Goal: Navigation & Orientation: Find specific page/section

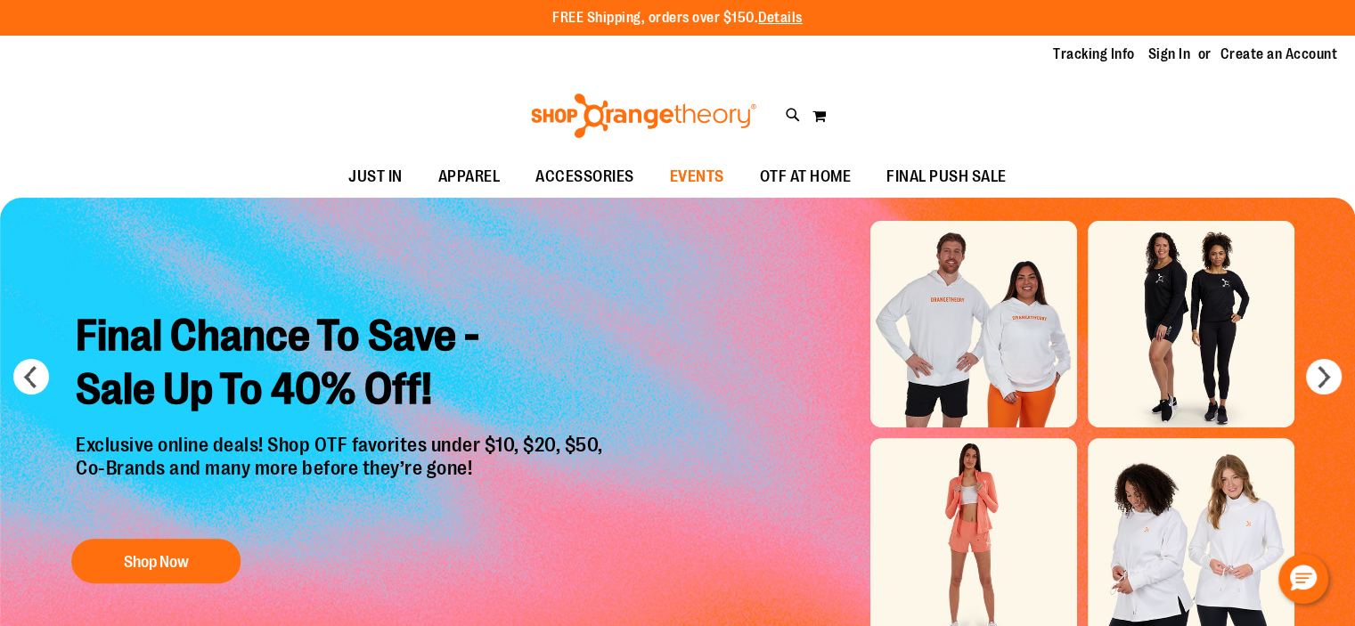
click at [702, 180] on span "EVENTS" at bounding box center [697, 177] width 54 height 40
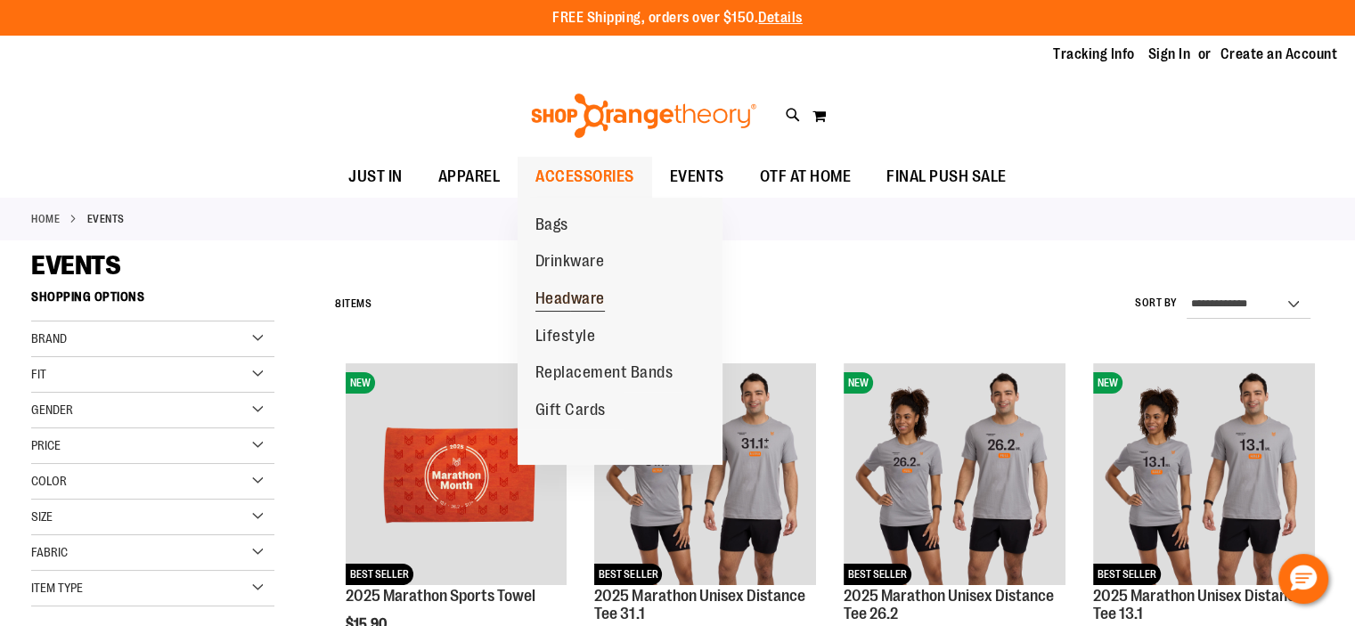
click at [576, 302] on span "Headware" at bounding box center [569, 301] width 69 height 22
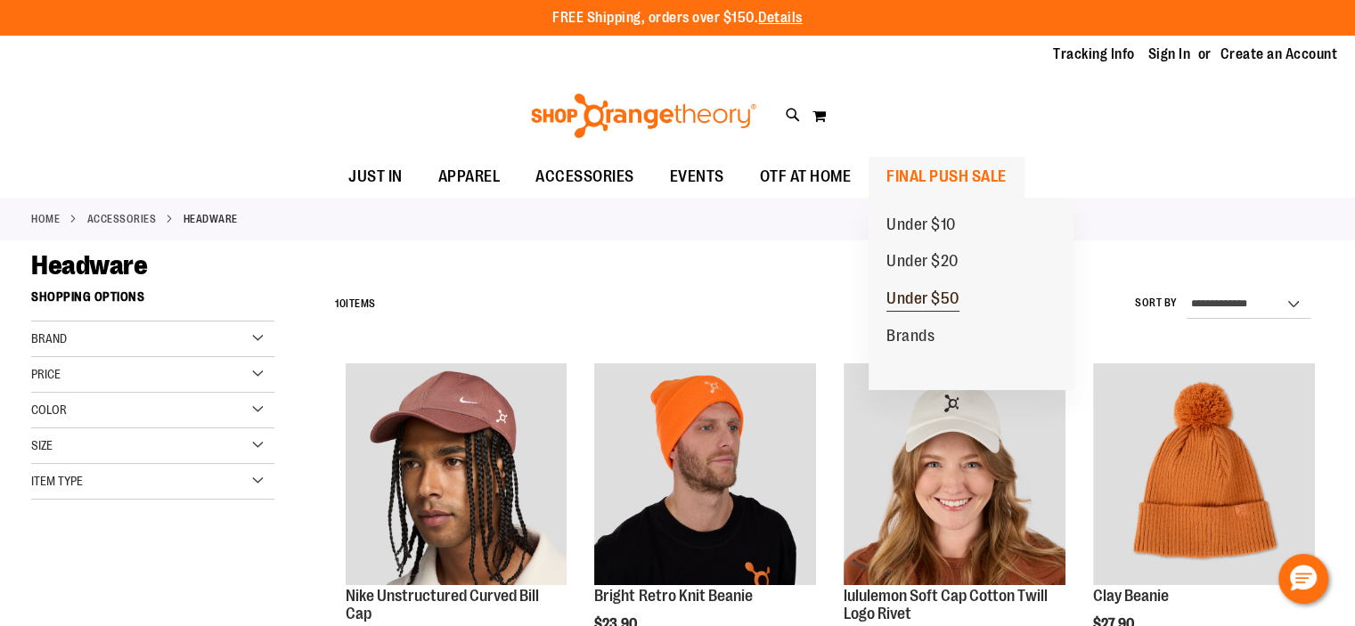
click at [927, 306] on span "Under $50" at bounding box center [922, 301] width 73 height 22
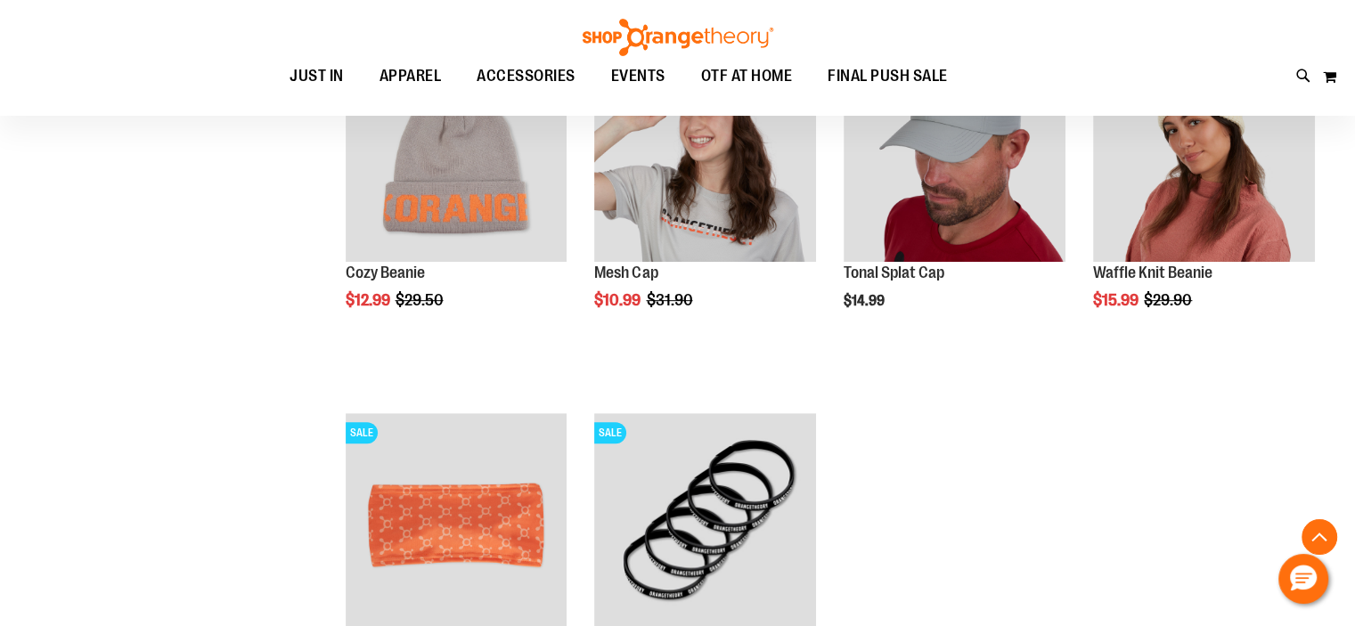
scroll to position [783, 0]
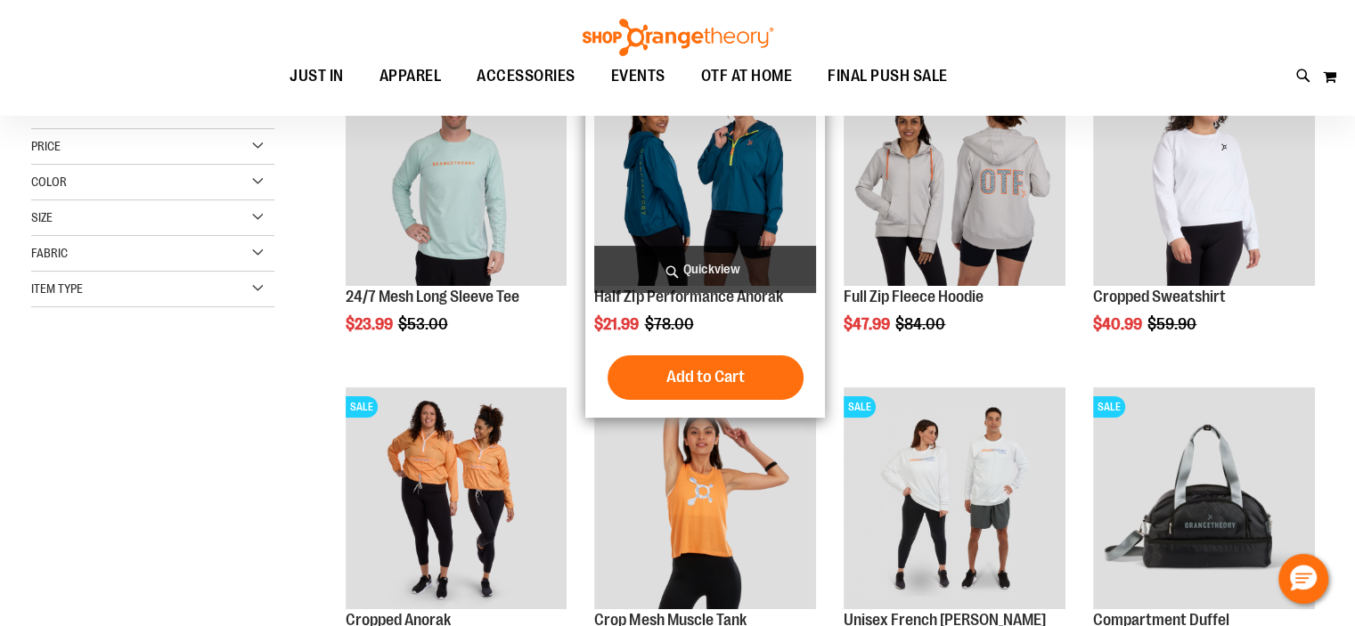
scroll to position [445, 0]
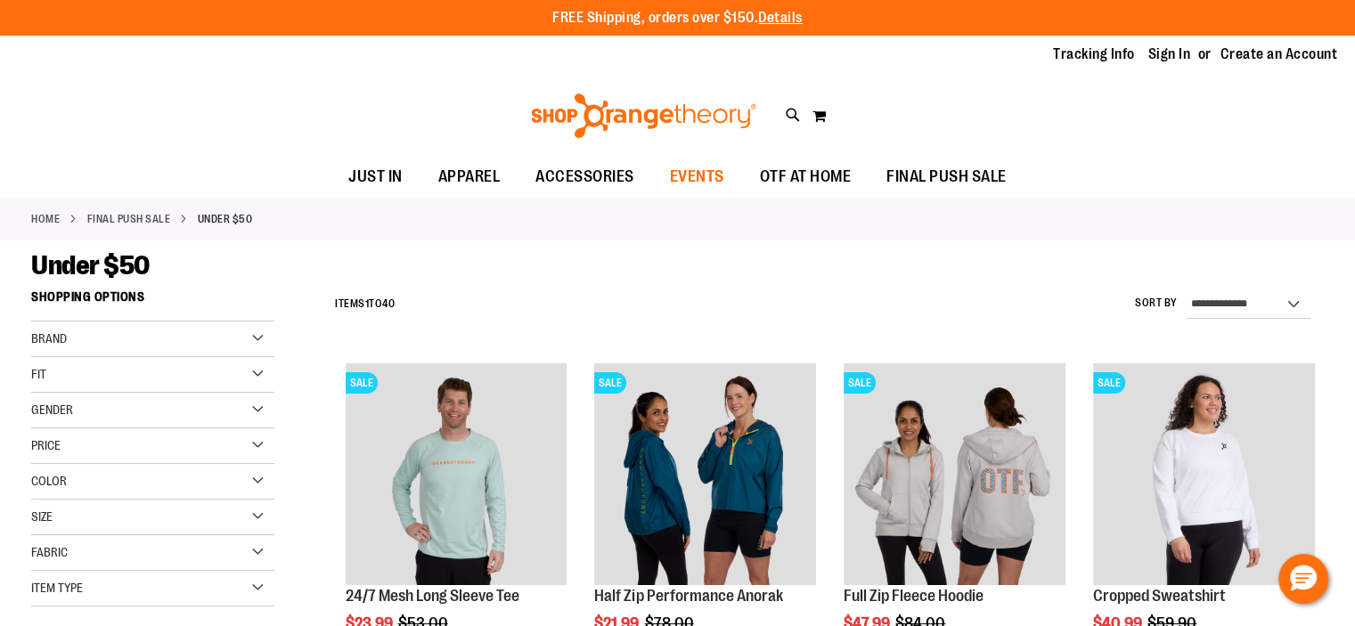
click at [696, 176] on span "EVENTS" at bounding box center [697, 177] width 54 height 40
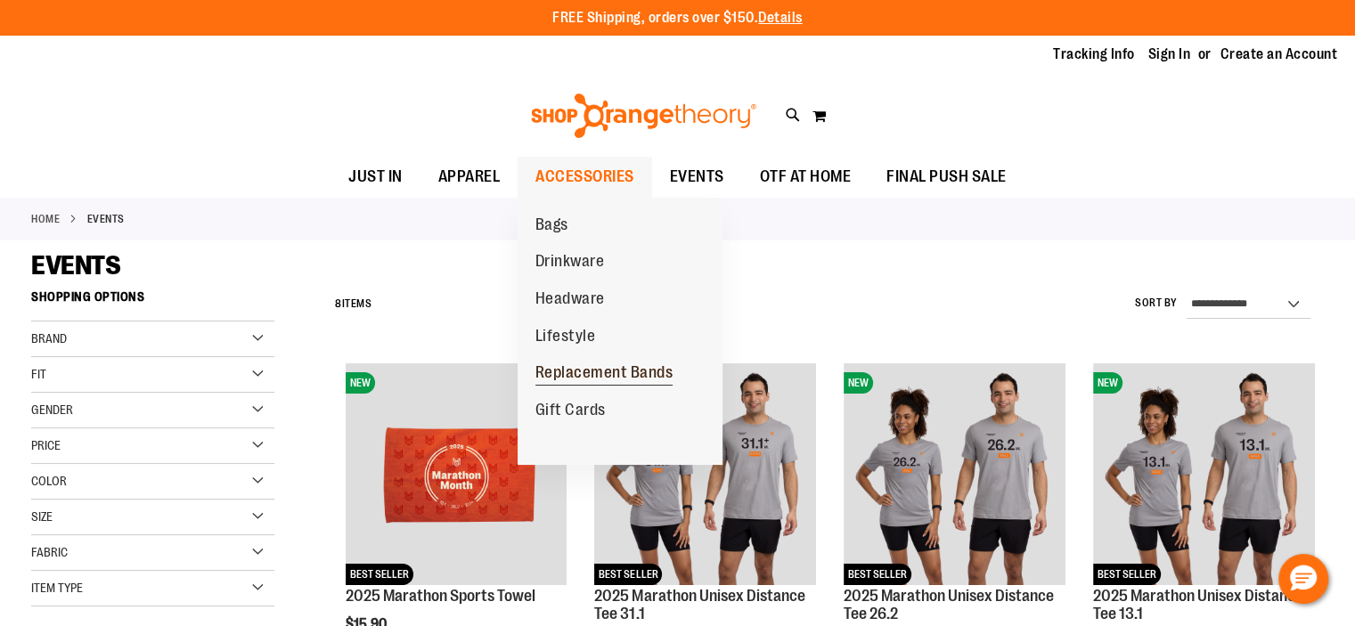
click at [570, 380] on span "Replacement Bands" at bounding box center [604, 374] width 138 height 22
